Goal: Find specific page/section: Find specific page/section

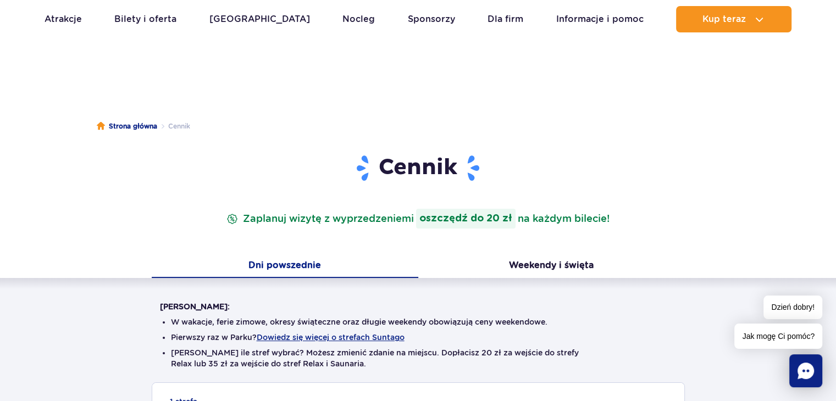
scroll to position [24, 0]
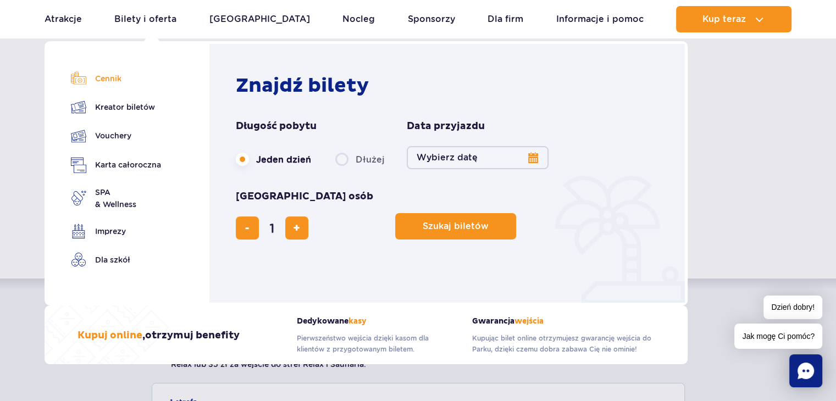
click at [109, 75] on link "Cennik" at bounding box center [116, 78] width 90 height 15
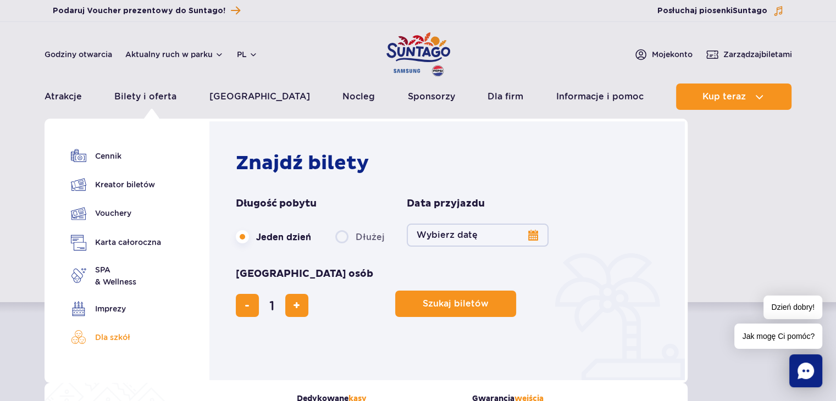
click at [104, 337] on link "Dla szkół" at bounding box center [116, 337] width 90 height 15
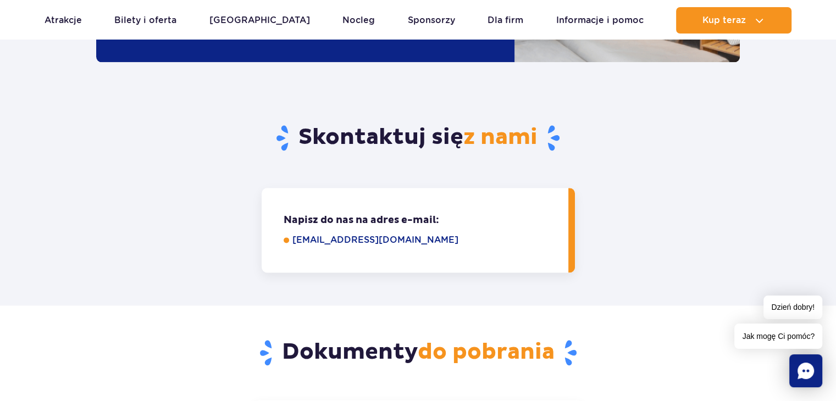
scroll to position [1374, 0]
